Goal: Task Accomplishment & Management: Manage account settings

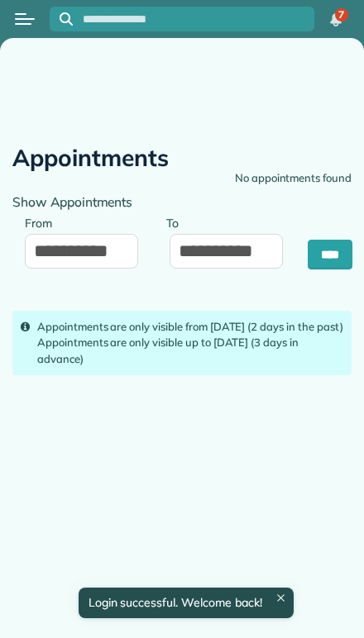
type input "**********"
click at [21, 17] on button "Open menu" at bounding box center [25, 19] width 20 height 18
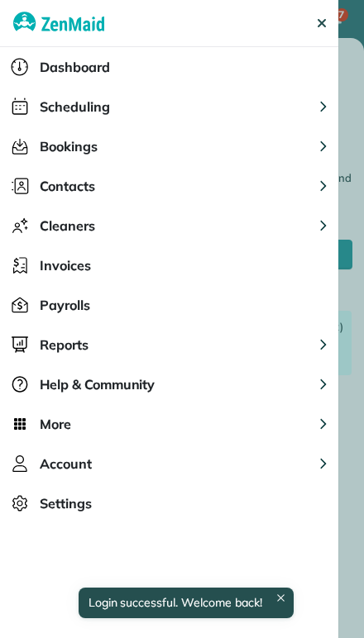
click at [44, 105] on span "Scheduling" at bounding box center [75, 107] width 70 height 20
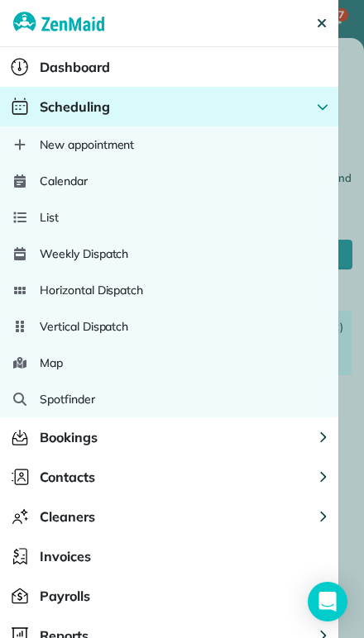
click at [42, 178] on span "Calendar" at bounding box center [64, 181] width 48 height 17
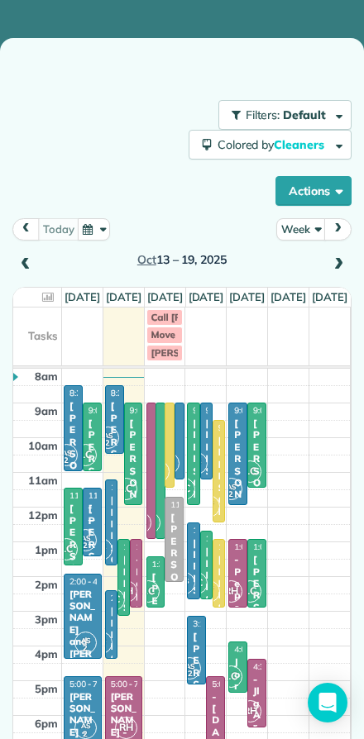
click at [289, 228] on button "Week" at bounding box center [301, 229] width 50 height 22
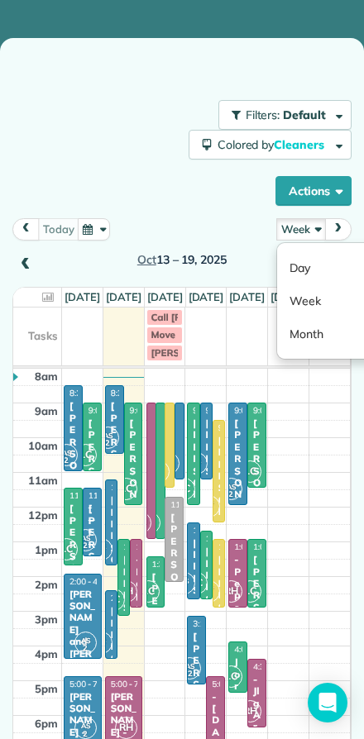
click at [292, 265] on link "Day" at bounding box center [342, 267] width 131 height 33
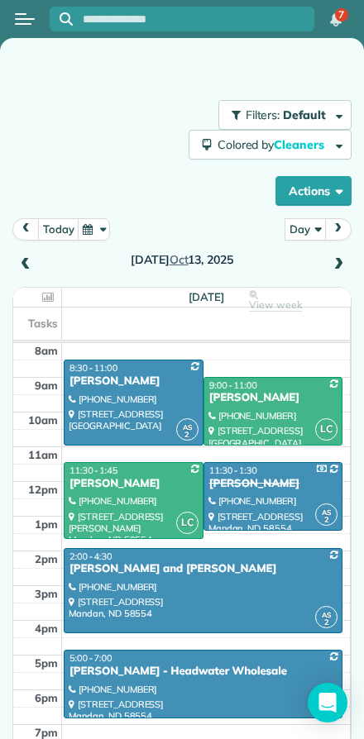
click at [335, 259] on span at bounding box center [338, 265] width 18 height 15
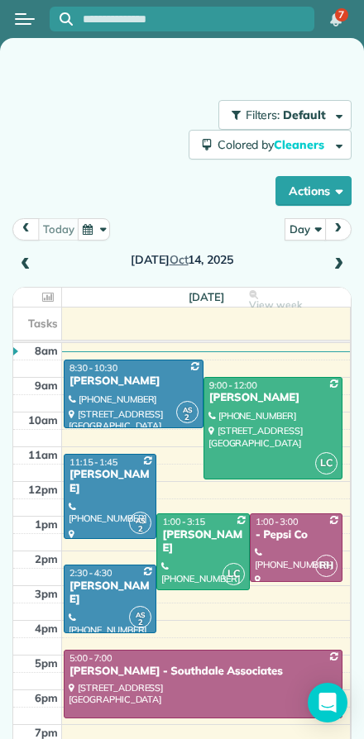
click at [26, 239] on button "prev" at bounding box center [25, 229] width 27 height 22
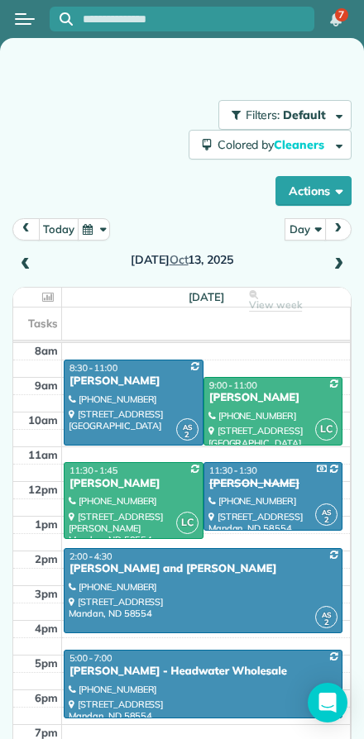
click at [50, 195] on div "Filters: Default Colored by Cleaners Color by Cleaner Color by Team Color by St…" at bounding box center [181, 153] width 339 height 106
click at [43, 199] on div "Filters: Default Colored by Cleaners Color by Cleaner Color by Team Color by St…" at bounding box center [181, 153] width 339 height 106
click at [338, 255] on span at bounding box center [338, 265] width 18 height 25
